Goal: Information Seeking & Learning: Learn about a topic

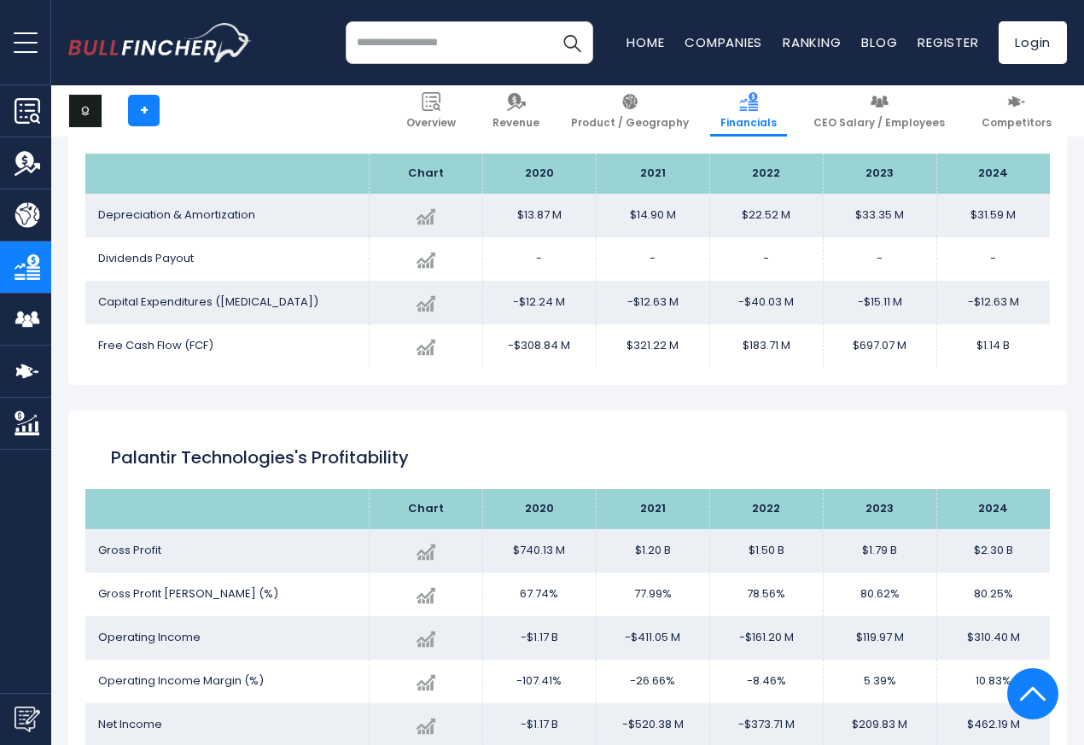
scroll to position [2051, 0]
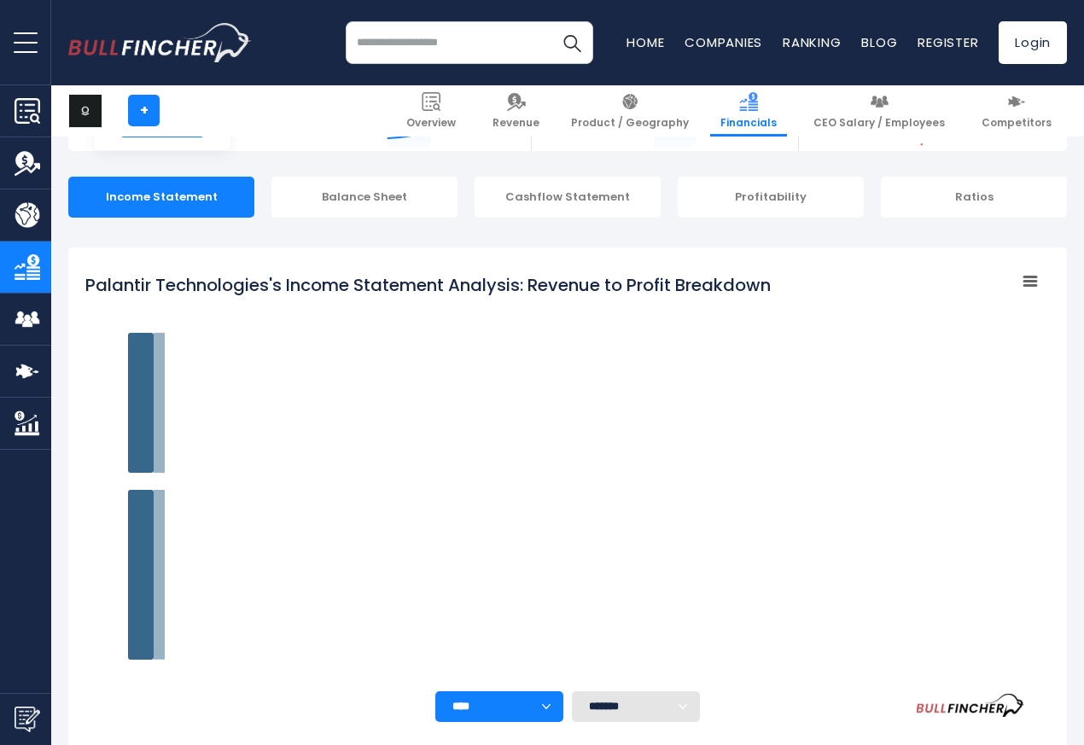
scroll to position [241, 0]
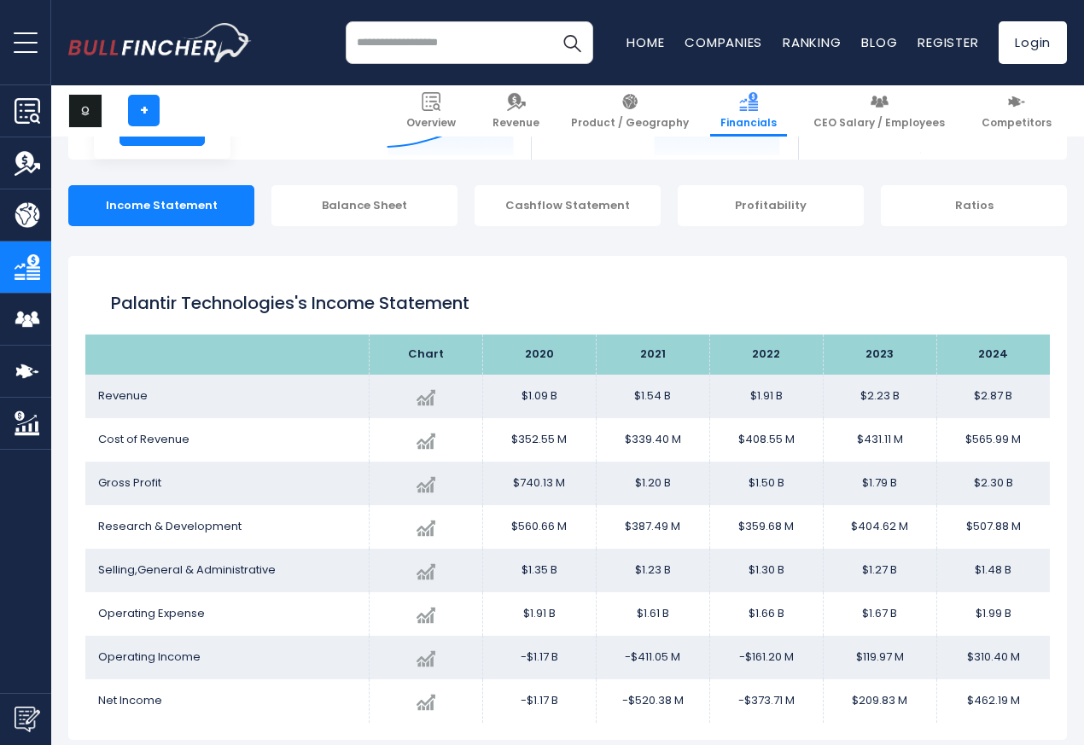
scroll to position [241, 0]
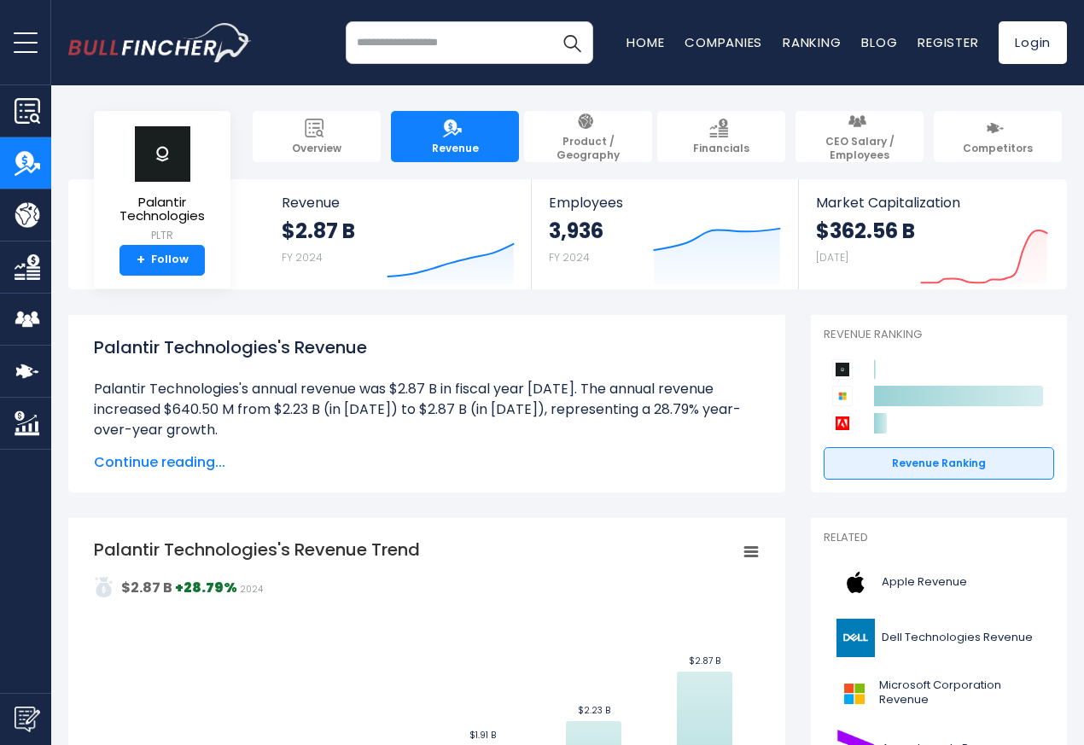
click at [92, 330] on div "Palantir Technologies's Revenue Palantir Technologies's annual revenue was $2.8…" at bounding box center [426, 404] width 717 height 178
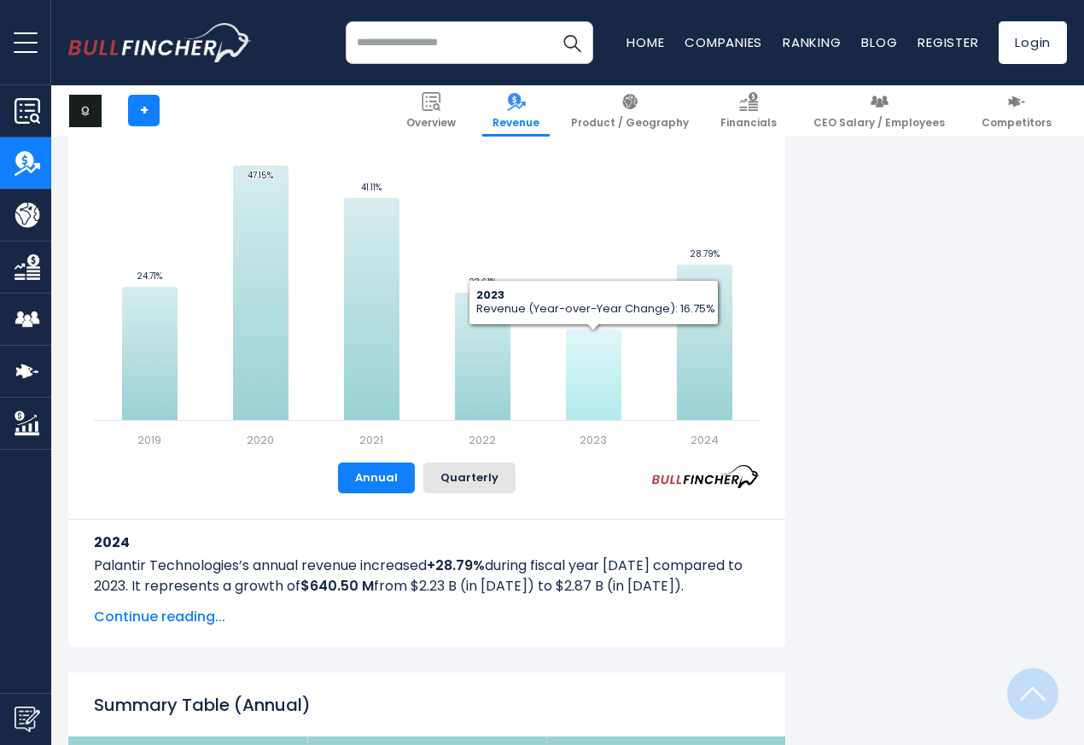
scroll to position [1127, 0]
